Goal: Task Accomplishment & Management: Complete application form

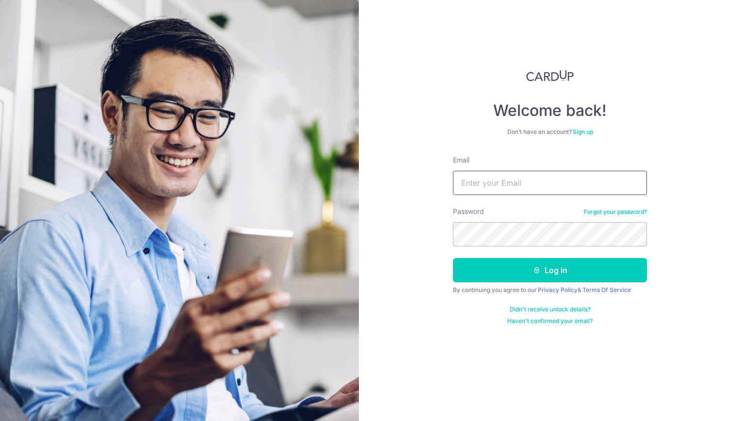
type input "[EMAIL_ADDRESS][DOMAIN_NAME]"
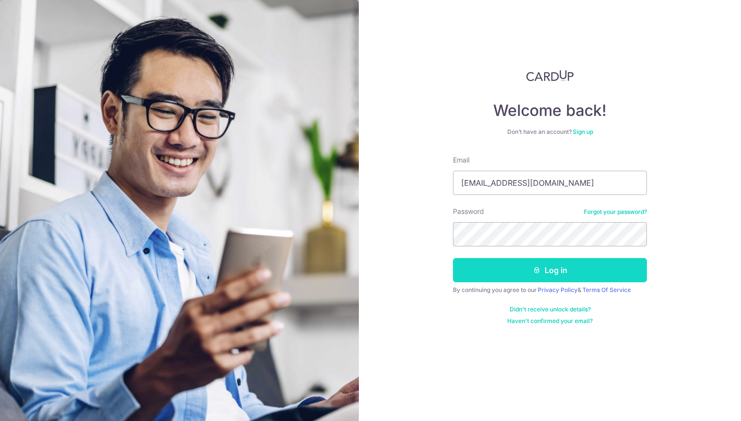
click at [568, 267] on button "Log in" at bounding box center [550, 270] width 194 height 24
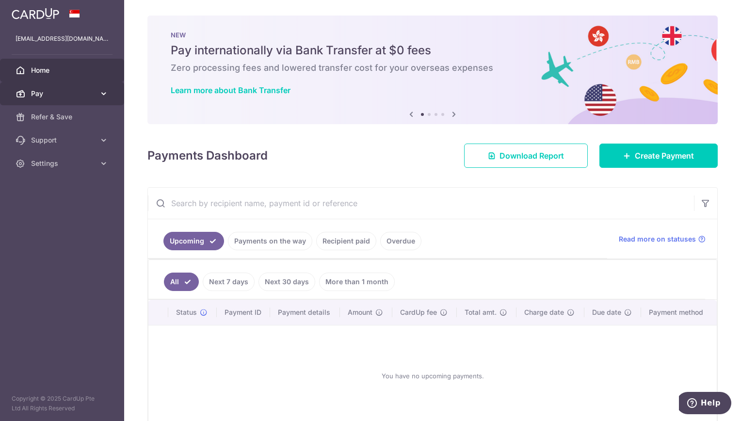
click at [69, 89] on span "Pay" at bounding box center [63, 94] width 64 height 10
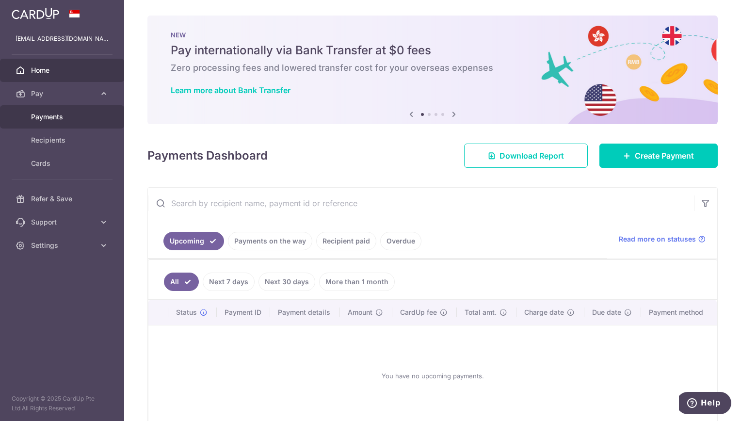
click at [48, 125] on link "Payments" at bounding box center [62, 116] width 124 height 23
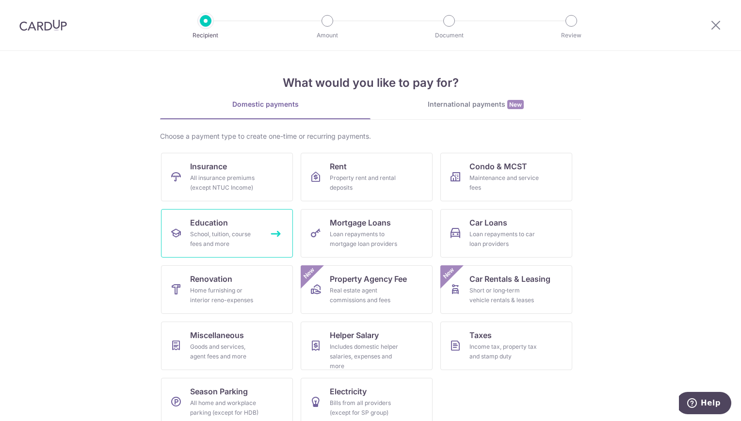
click at [207, 229] on div "School, tuition, course fees and more" at bounding box center [225, 238] width 70 height 19
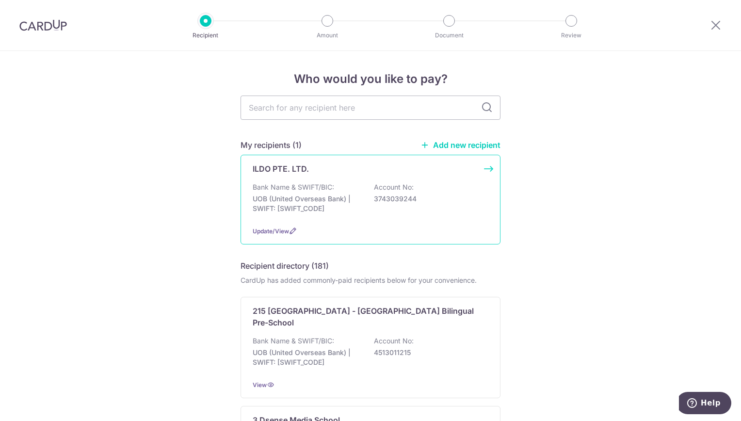
click at [459, 182] on div "ILDO PTE. LTD. Bank Name & SWIFT/BIC: UOB (United Overseas Bank) | SWIFT: UOVBS…" at bounding box center [370, 200] width 260 height 90
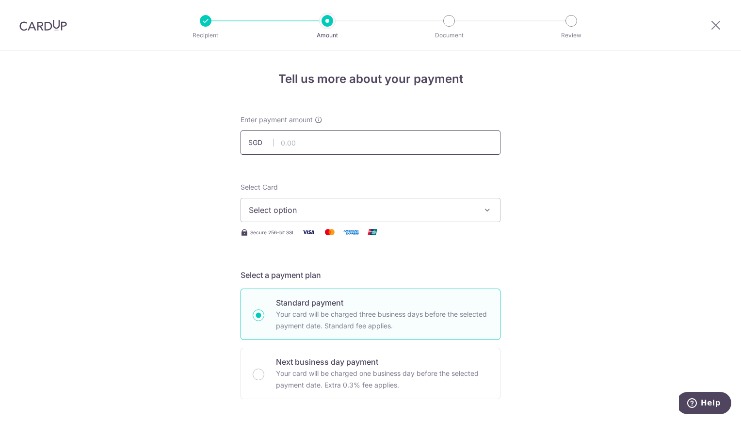
click at [346, 145] on input "text" at bounding box center [370, 142] width 260 height 24
type input "190.00"
click at [305, 210] on span "Select option" at bounding box center [362, 210] width 226 height 12
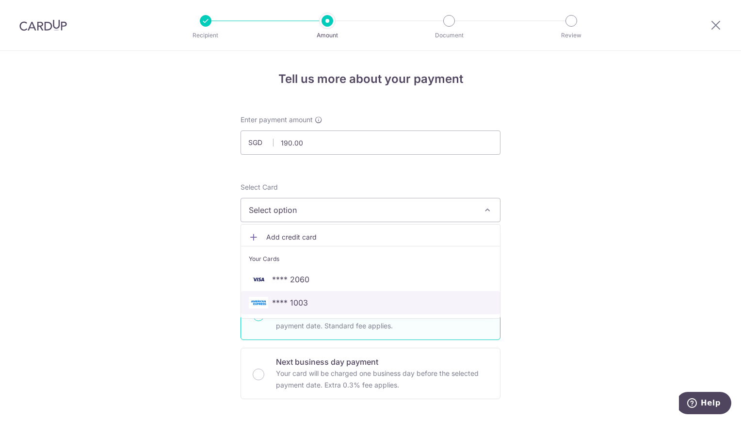
click at [295, 303] on span "**** 1003" at bounding box center [290, 303] width 36 height 12
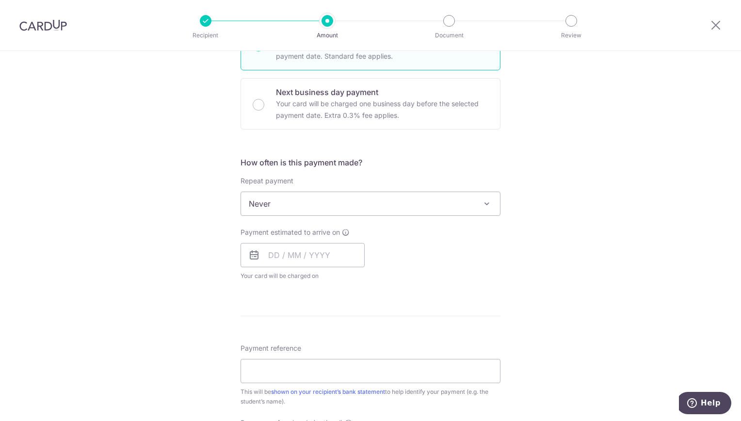
scroll to position [291, 0]
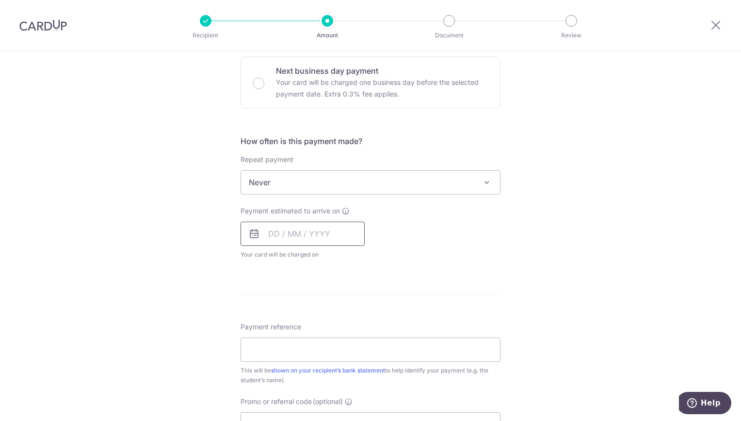
click at [331, 232] on input "text" at bounding box center [302, 234] width 124 height 24
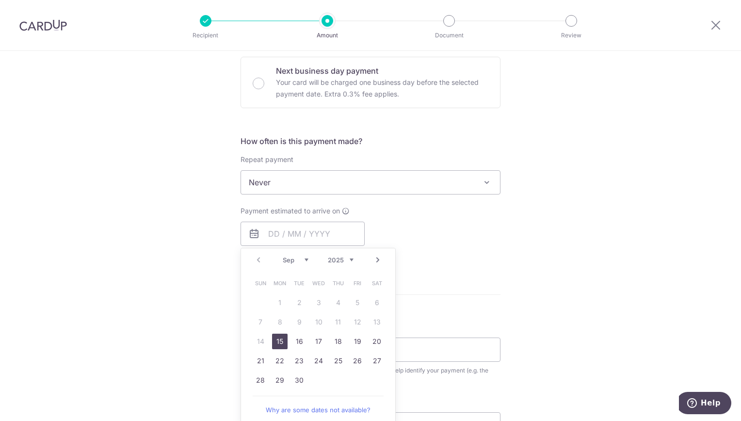
click at [280, 337] on link "15" at bounding box center [280, 342] width 16 height 16
type input "[DATE]"
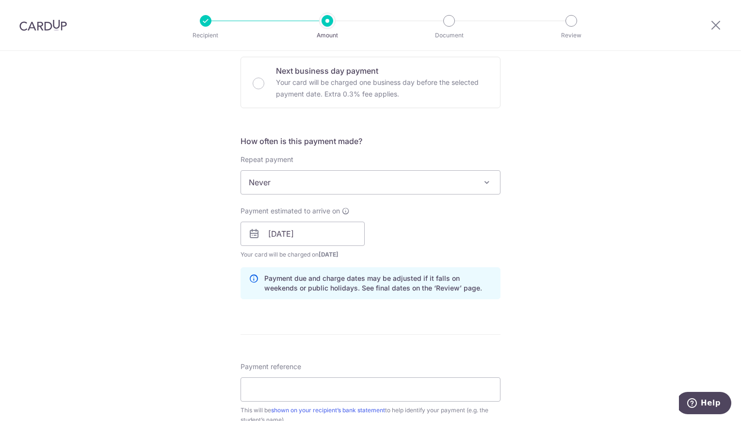
click at [622, 214] on div "Tell us more about your payment Enter payment amount SGD 190.00 190.00 Select C…" at bounding box center [370, 218] width 741 height 917
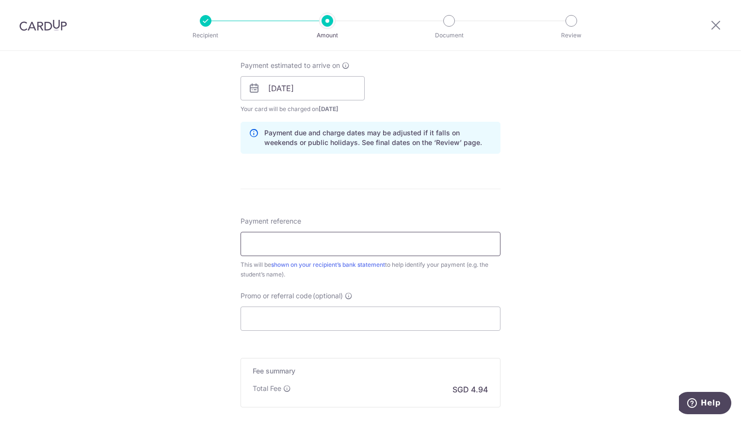
scroll to position [485, 0]
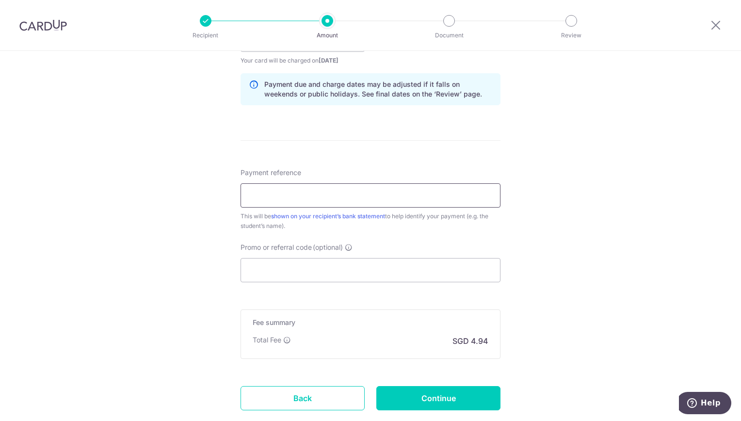
click at [351, 197] on input "Payment reference" at bounding box center [370, 195] width 260 height 24
type input "[PERSON_NAME]"
click at [547, 166] on div "Tell us more about your payment Enter payment amount SGD 190.00 190.00 Select C…" at bounding box center [370, 24] width 741 height 917
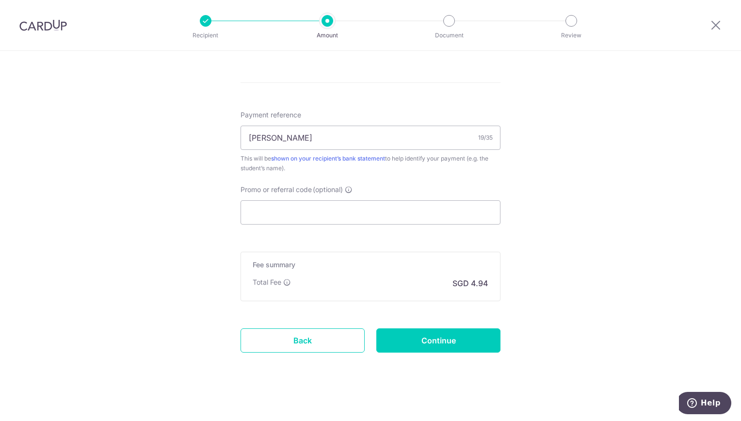
scroll to position [547, 0]
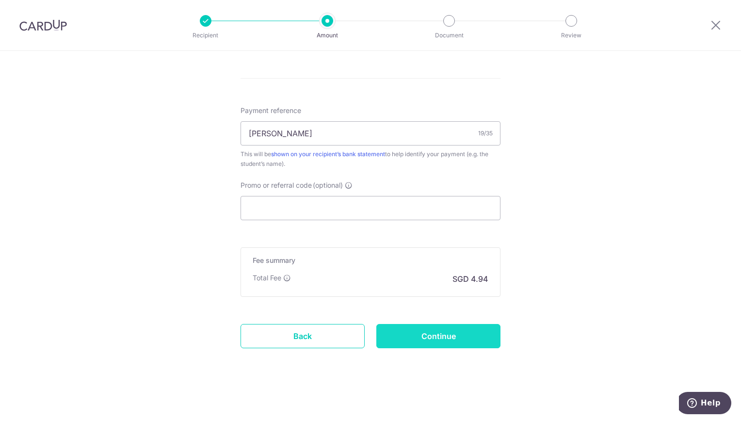
click at [412, 344] on input "Continue" at bounding box center [438, 336] width 124 height 24
type input "Create Schedule"
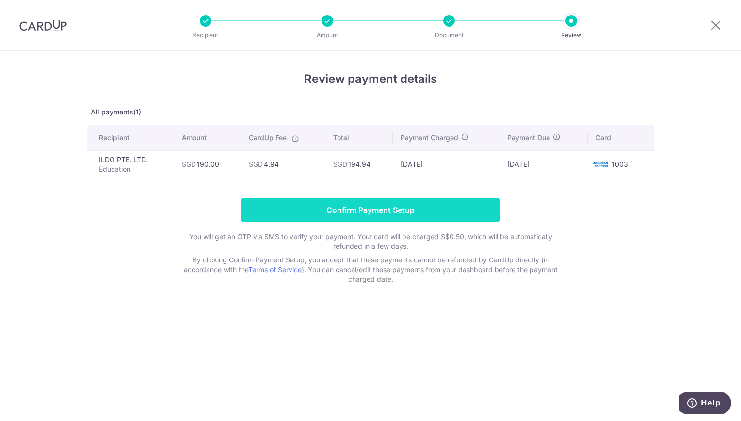
click at [416, 209] on input "Confirm Payment Setup" at bounding box center [370, 210] width 260 height 24
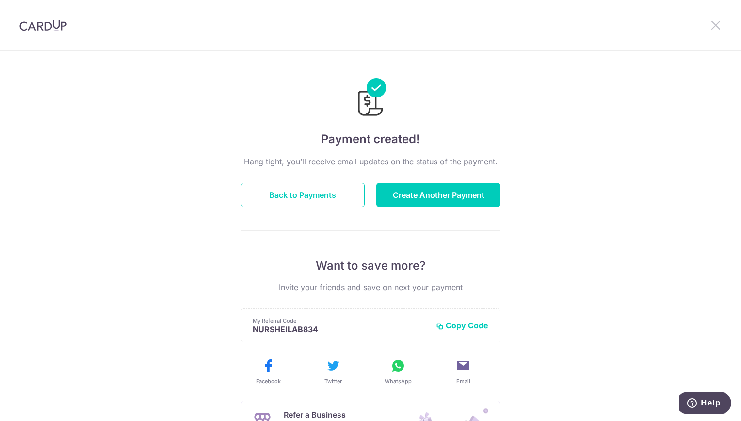
click at [715, 26] on icon at bounding box center [716, 25] width 12 height 12
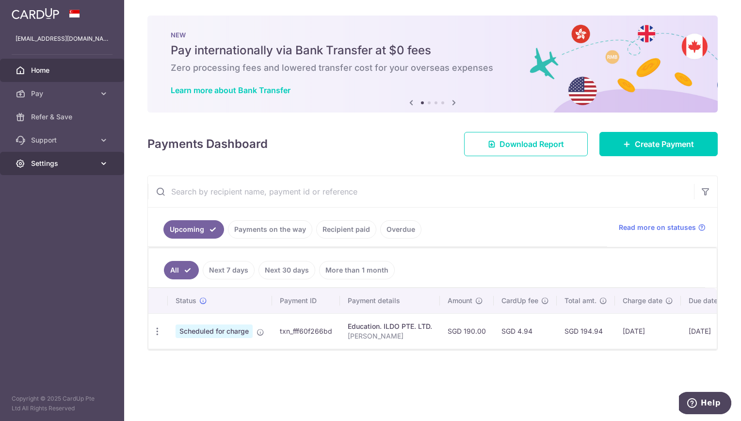
click at [49, 159] on span "Settings" at bounding box center [63, 164] width 64 height 10
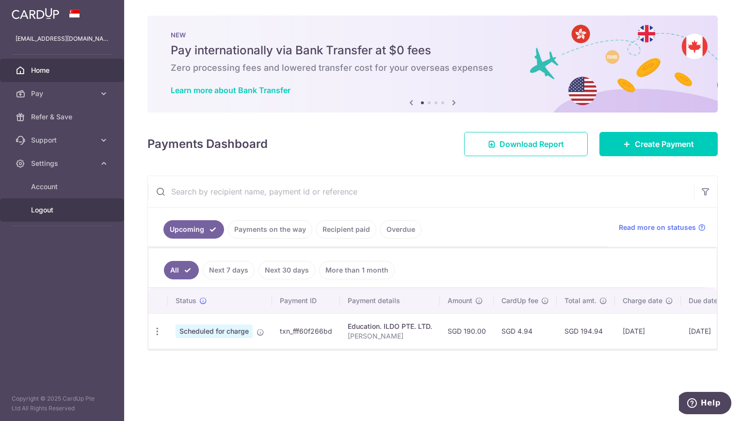
click at [44, 209] on span "Logout" at bounding box center [63, 210] width 64 height 10
